Goal: Navigation & Orientation: Find specific page/section

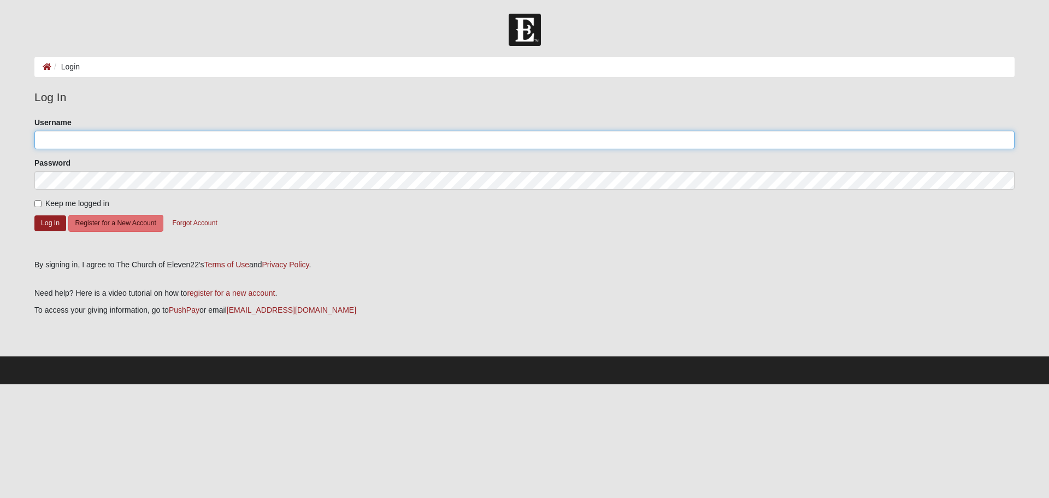
click at [104, 145] on input "Username" at bounding box center [524, 140] width 980 height 19
type input "Lauriewohl"
click at [48, 217] on button "Log In" at bounding box center [50, 223] width 32 height 16
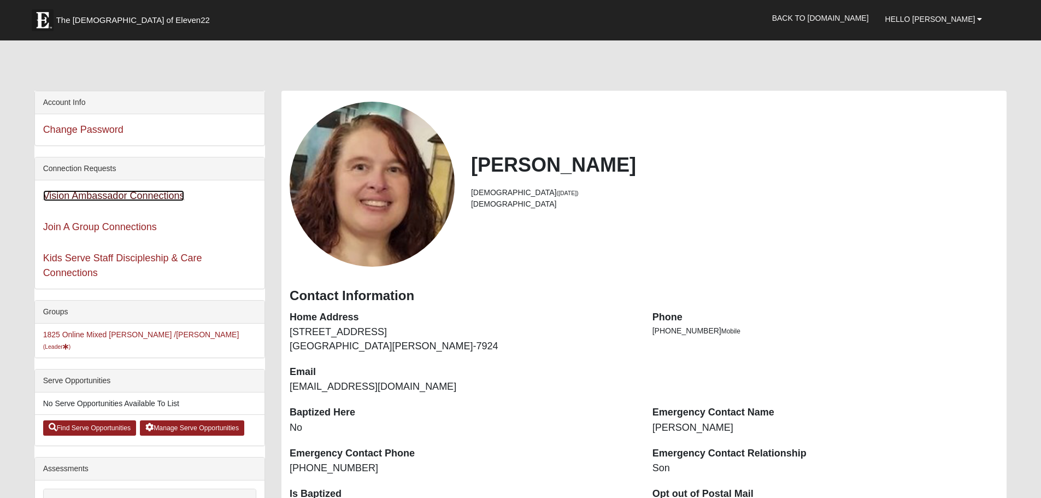
click at [149, 195] on link "Vision Ambassador Connections" at bounding box center [113, 195] width 141 height 11
click at [124, 228] on link "Join A Group Connections" at bounding box center [100, 226] width 114 height 11
click at [857, 19] on link "Back to COE22.com" at bounding box center [820, 17] width 113 height 27
